Goal: Find specific page/section: Find specific page/section

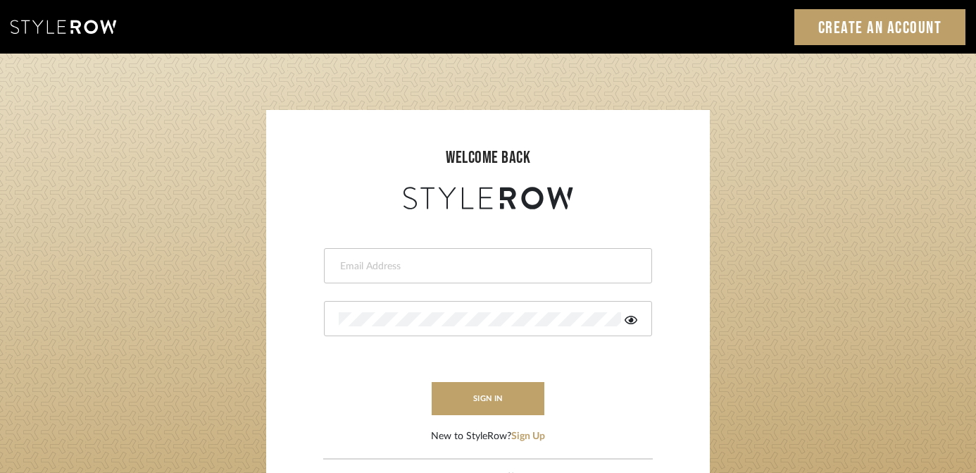
click at [429, 276] on div at bounding box center [488, 265] width 328 height 35
click at [428, 270] on input "email" at bounding box center [486, 266] width 295 height 14
type input "harmony@rihinteriors.com"
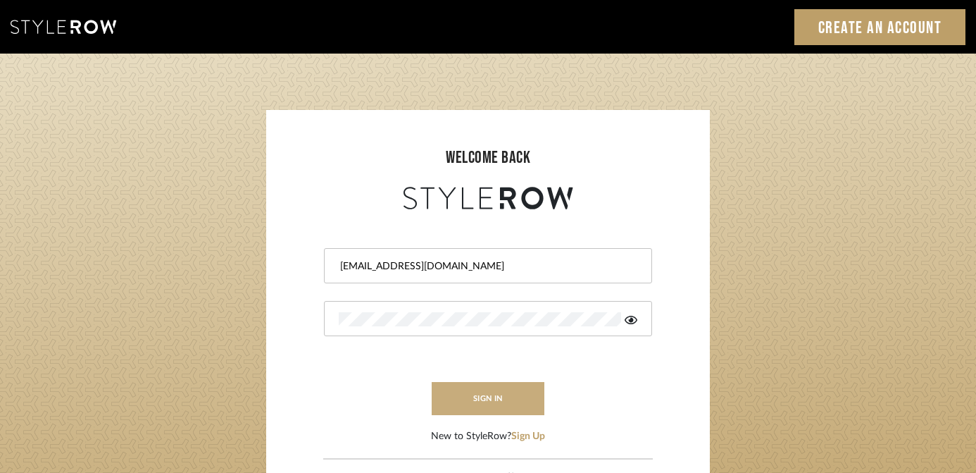
click at [515, 394] on button "sign in" at bounding box center [488, 398] width 113 height 33
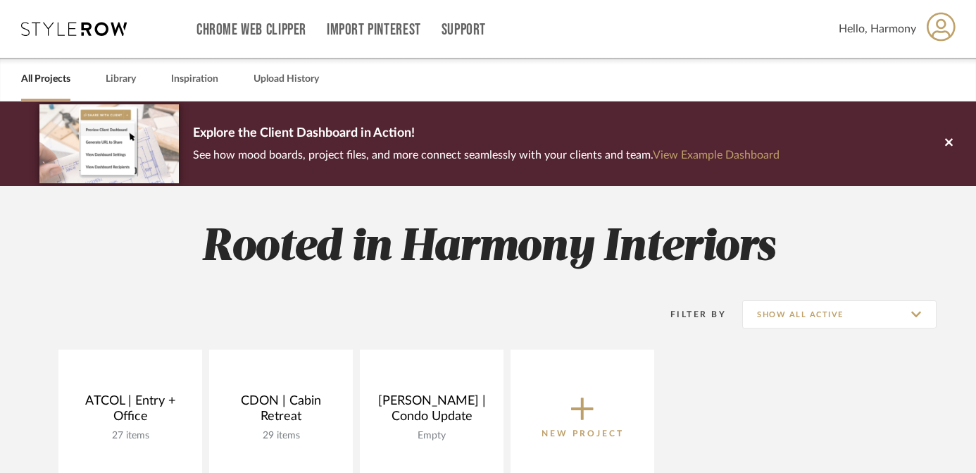
scroll to position [115, 0]
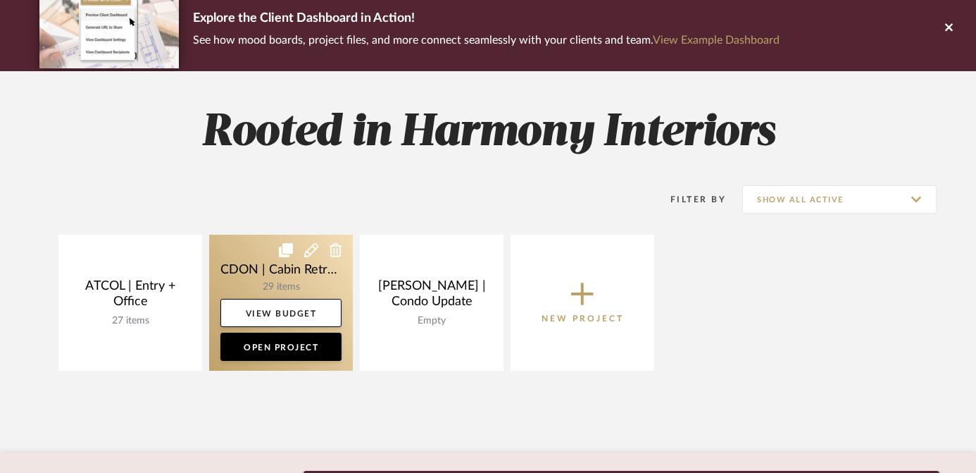
click at [259, 256] on link at bounding box center [281, 303] width 144 height 136
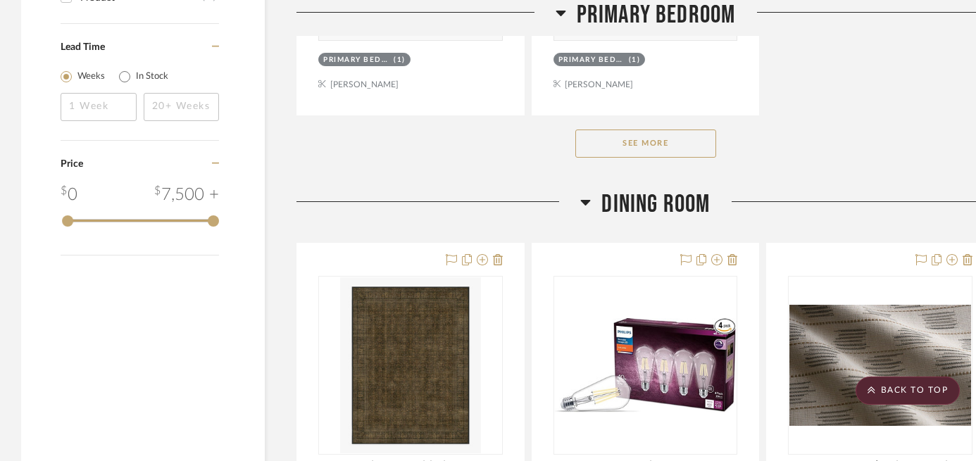
scroll to position [2189, 0]
click at [685, 141] on button "See More" at bounding box center [645, 144] width 141 height 28
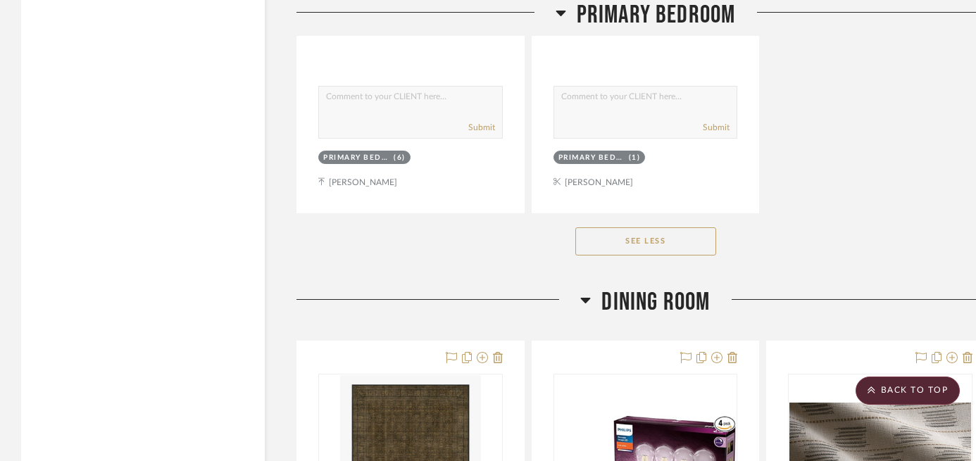
scroll to position [3318, 0]
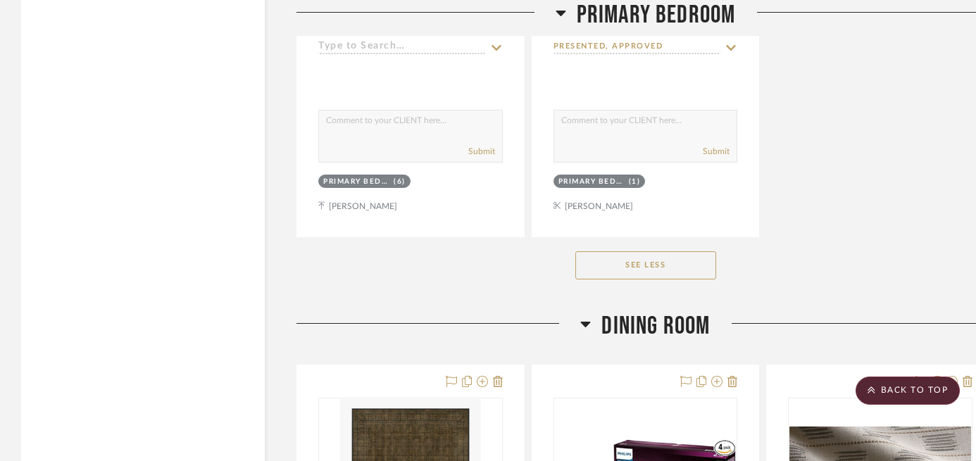
click at [649, 256] on button "See Less" at bounding box center [645, 265] width 141 height 28
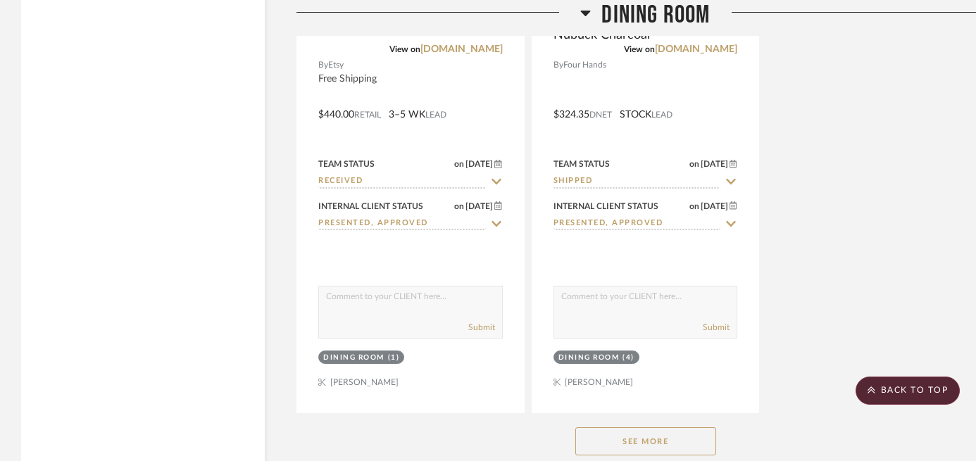
scroll to position [3893, 0]
